Goal: Find specific page/section: Find specific page/section

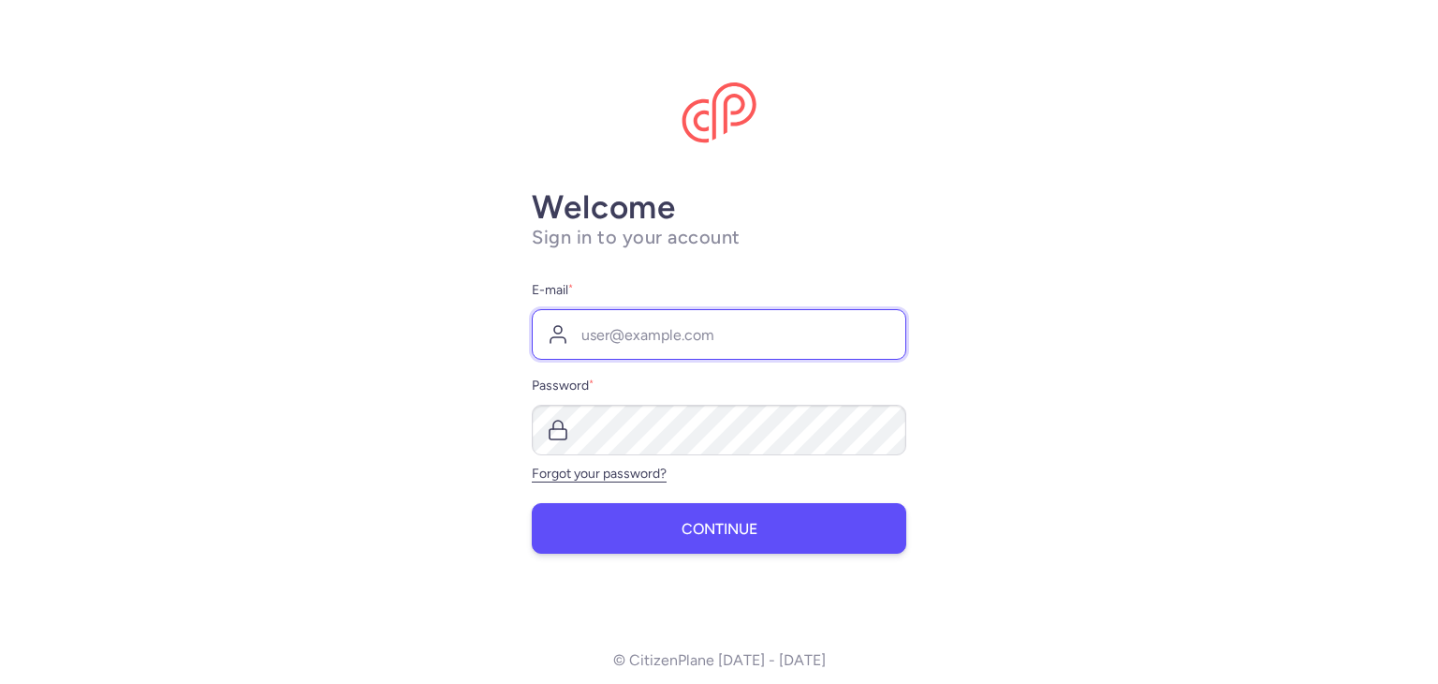
type input "[EMAIL_ADDRESS][DOMAIN_NAME]"
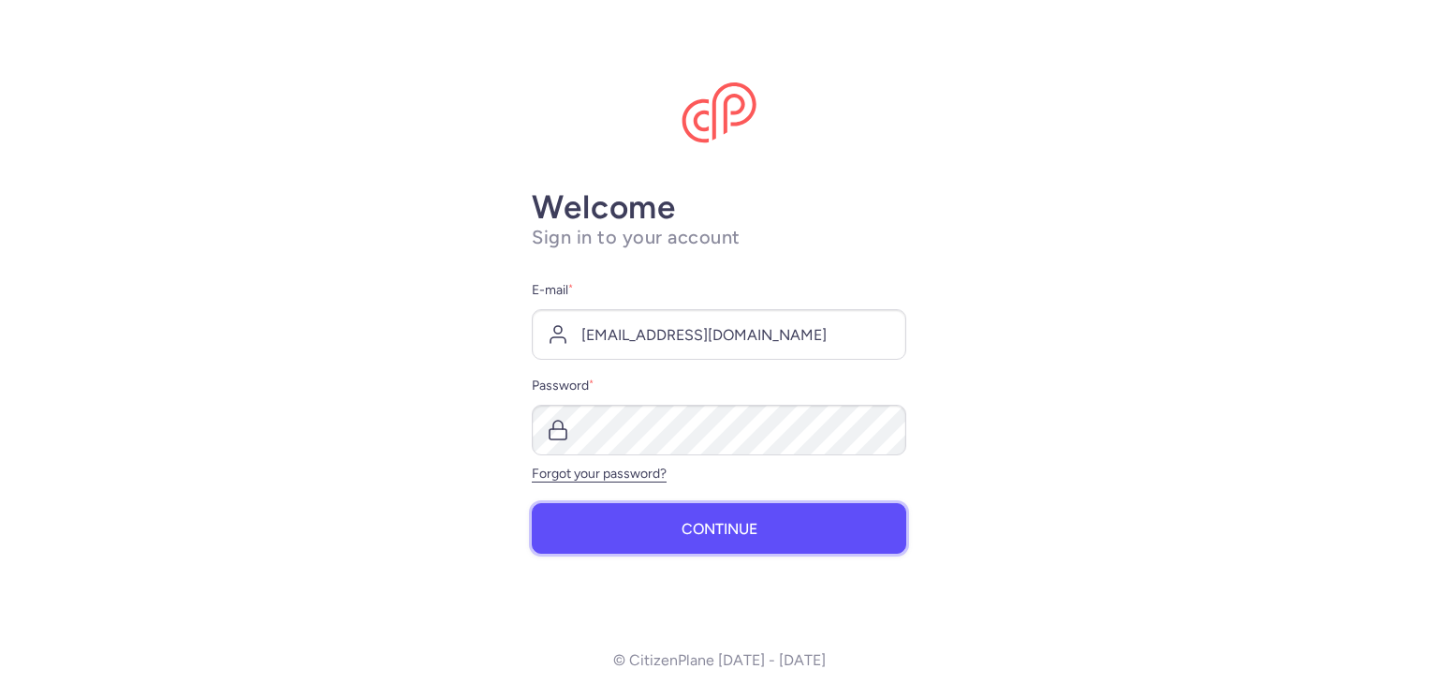
click at [717, 533] on span "Continue" at bounding box center [720, 529] width 76 height 17
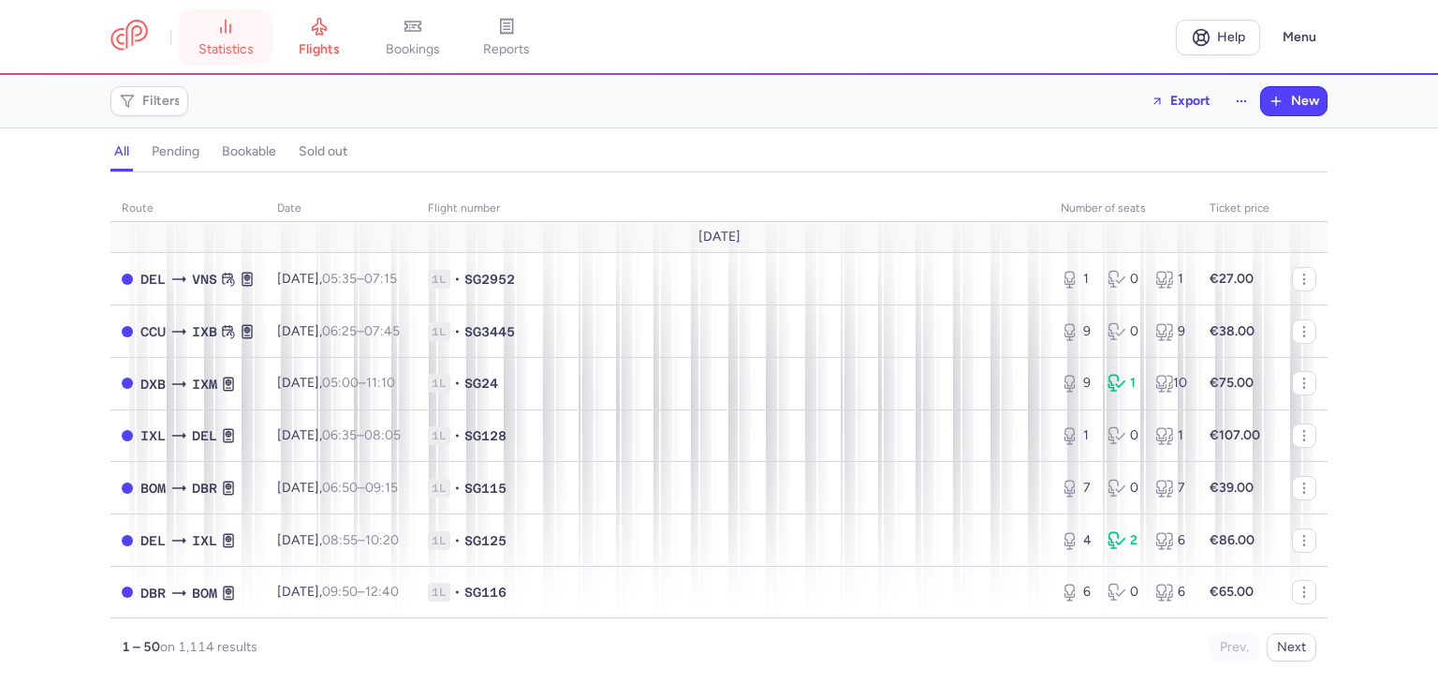
click at [230, 41] on span "statistics" at bounding box center [226, 49] width 55 height 17
